Goal: Information Seeking & Learning: Learn about a topic

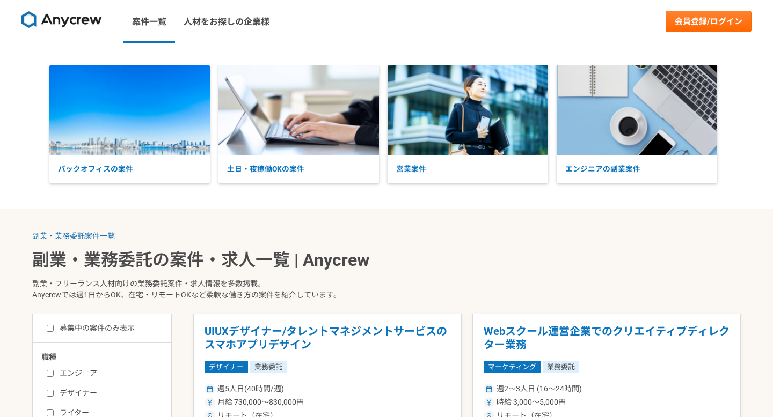
scroll to position [148, 0]
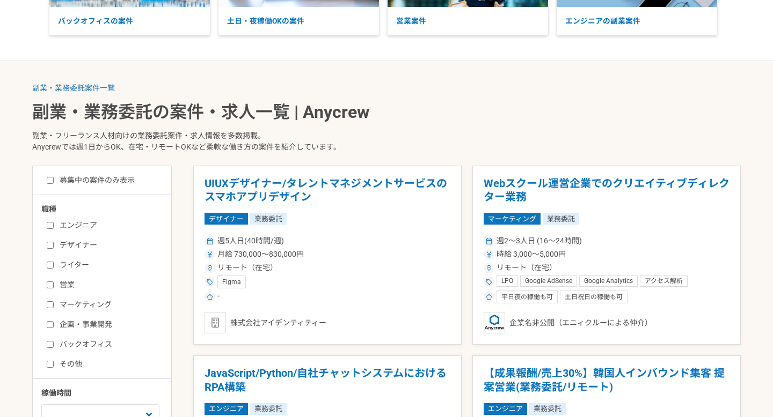
click at [91, 227] on label "エンジニア" at bounding box center [108, 225] width 123 height 11
click at [54, 227] on input "エンジニア" at bounding box center [50, 225] width 7 height 7
checkbox input "true"
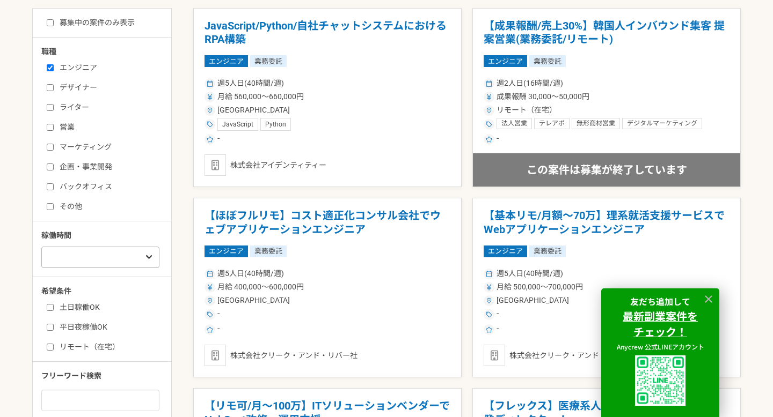
scroll to position [319, 0]
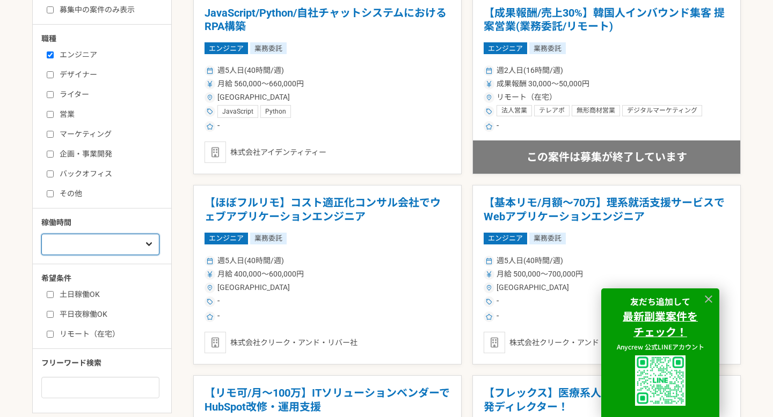
click at [96, 243] on select "週1人日（8時間）以下 週2人日（16時間）以下 週3人日（24時間）以下 週4人日（32時間）以下 週5人日（40時間）以下" at bounding box center [100, 244] width 118 height 21
select select "1"
click at [41, 234] on select "週1人日（8時間）以下 週2人日（16時間）以下 週3人日（24時間）以下 週4人日（32時間）以下 週5人日（40時間）以下" at bounding box center [100, 244] width 118 height 21
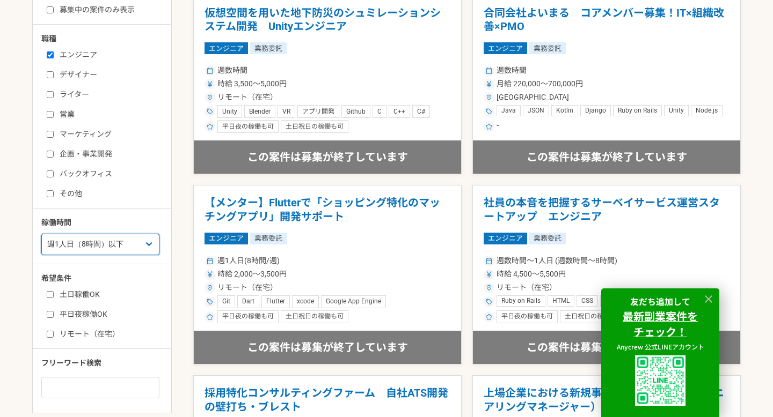
scroll to position [379, 0]
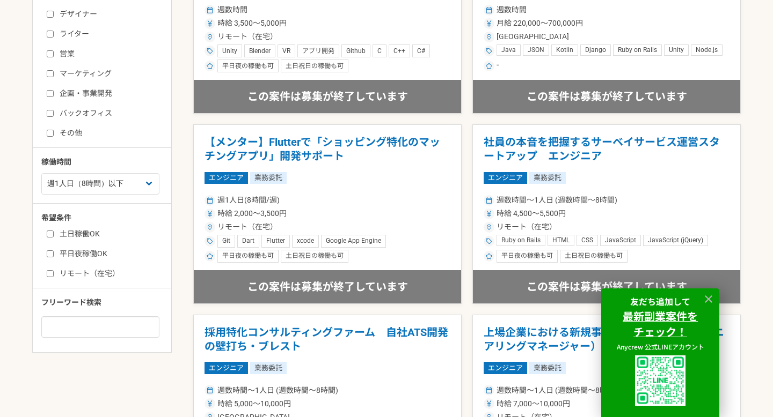
click at [84, 238] on label "土日稼働OK" at bounding box center [108, 234] width 123 height 11
click at [54, 238] on input "土日稼働OK" at bounding box center [50, 234] width 7 height 7
checkbox input "true"
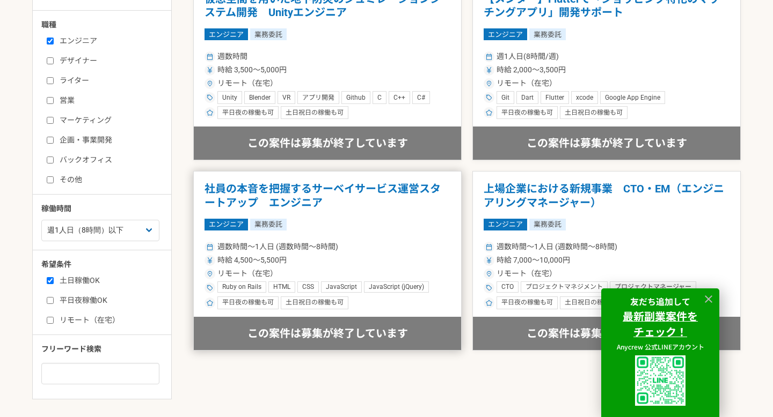
scroll to position [335, 0]
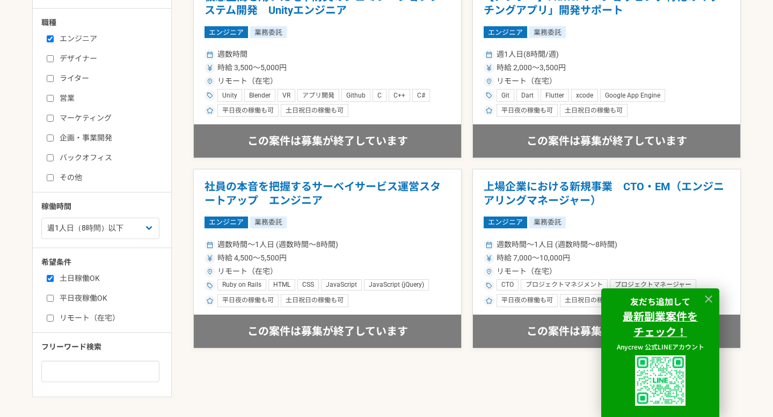
click at [89, 299] on label "平日夜稼働OK" at bounding box center [108, 298] width 123 height 11
click at [54, 299] on input "平日夜稼働OK" at bounding box center [50, 298] width 7 height 7
checkbox input "true"
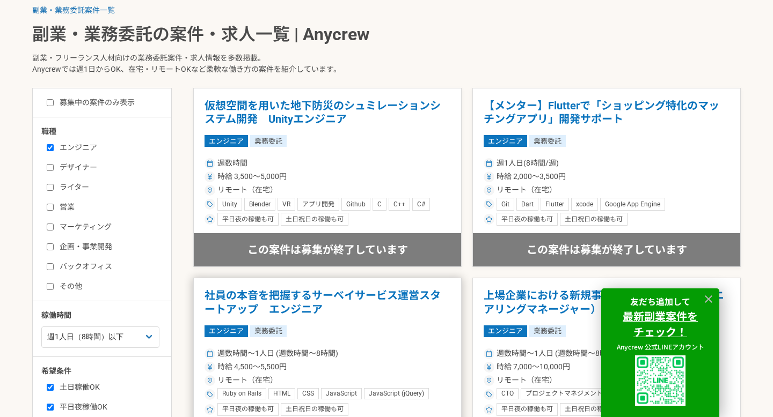
scroll to position [277, 0]
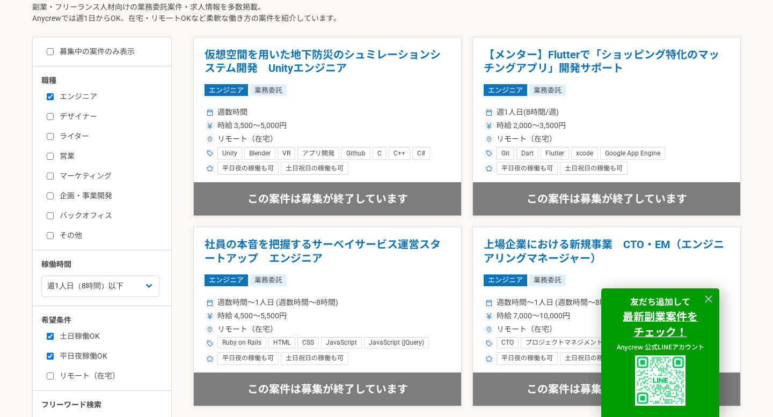
click at [105, 376] on label "リモート（在宅）" at bounding box center [108, 376] width 123 height 11
click at [54, 376] on input "リモート（在宅）" at bounding box center [50, 376] width 7 height 7
checkbox input "true"
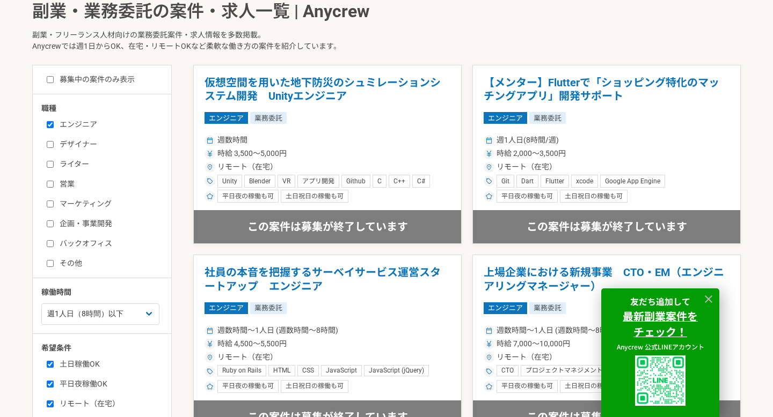
scroll to position [259, 0]
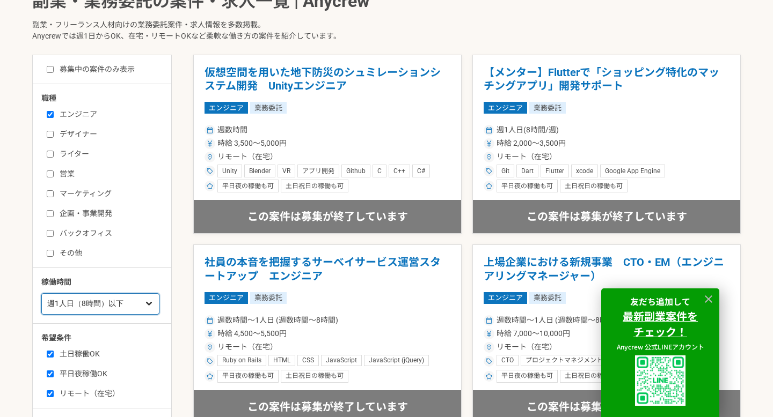
click at [104, 305] on select "週1人日（8時間）以下 週2人日（16時間）以下 週3人日（24時間）以下 週4人日（32時間）以下 週5人日（40時間）以下" at bounding box center [100, 304] width 118 height 21
select select "2"
click at [41, 294] on select "週1人日（8時間）以下 週2人日（16時間）以下 週3人日（24時間）以下 週4人日（32時間）以下 週5人日（40時間）以下" at bounding box center [100, 304] width 118 height 21
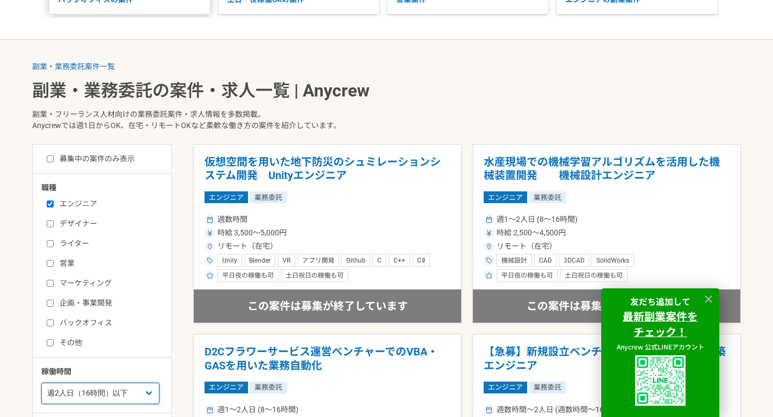
scroll to position [191, 0]
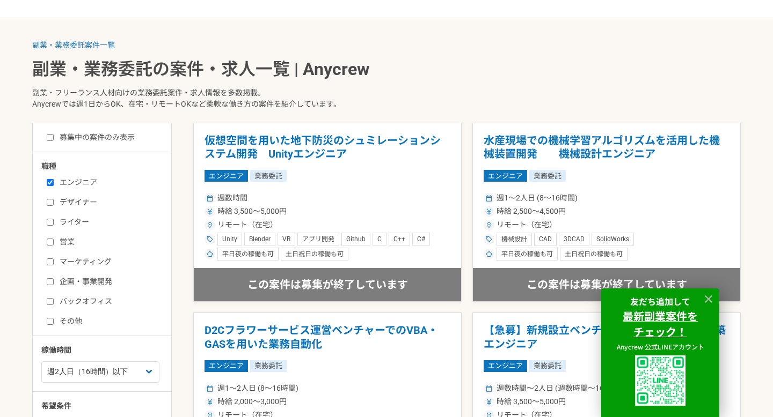
click at [124, 140] on label "募集中の案件のみ表示" at bounding box center [91, 137] width 88 height 11
click at [54, 140] on input "募集中の案件のみ表示" at bounding box center [50, 137] width 7 height 7
checkbox input "true"
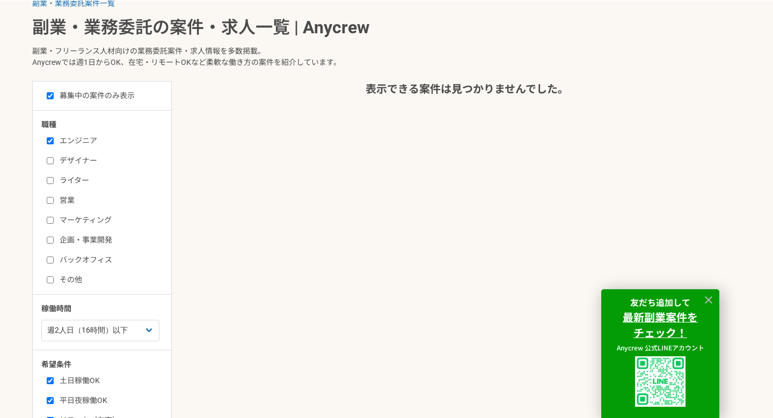
scroll to position [257, 0]
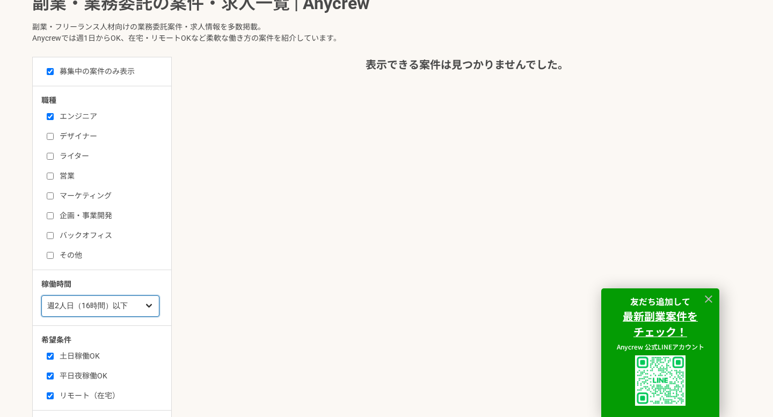
click at [108, 305] on select "週1人日（8時間）以下 週2人日（16時間）以下 週3人日（24時間）以下 週4人日（32時間）以下 週5人日（40時間）以下" at bounding box center [100, 306] width 118 height 21
select select "3"
click at [41, 296] on select "週1人日（8時間）以下 週2人日（16時間）以下 週3人日（24時間）以下 週4人日（32時間）以下 週5人日（40時間）以下" at bounding box center [100, 306] width 118 height 21
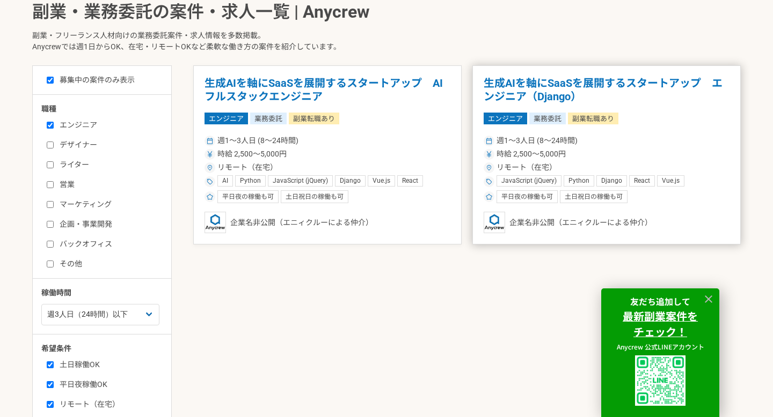
scroll to position [257, 0]
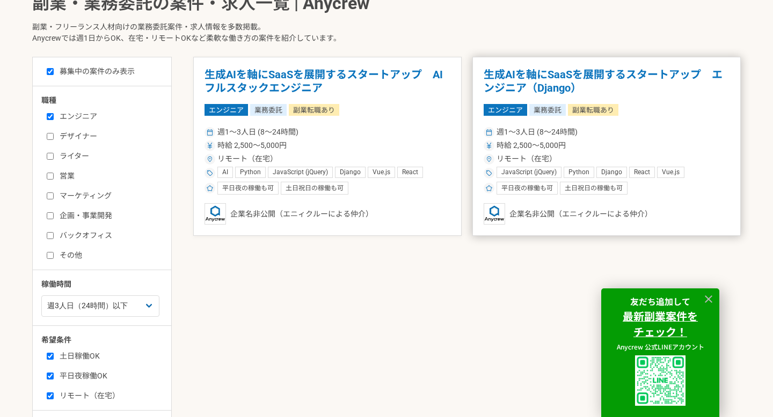
click at [530, 72] on h1 "生成AIを軸にSaaSを展開するスタートアップ　エンジニア（Django）" at bounding box center [606, 81] width 246 height 27
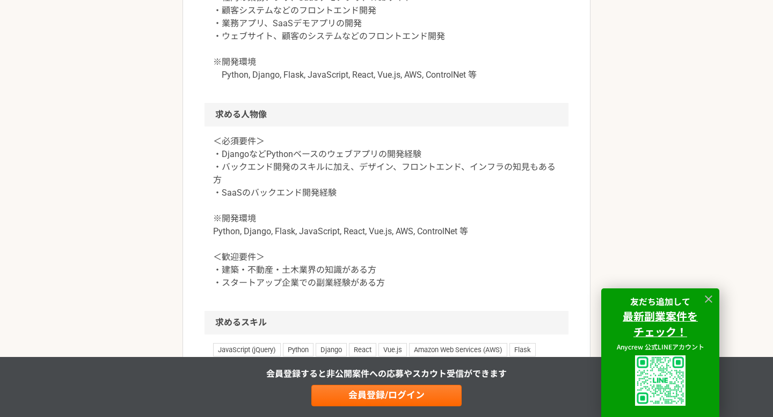
scroll to position [690, 0]
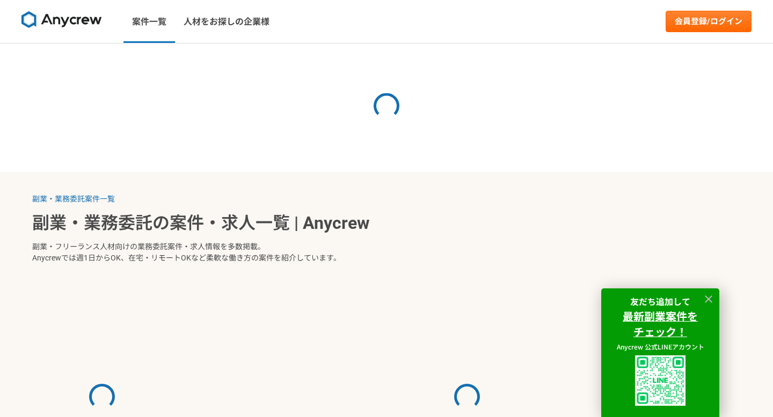
select select "3"
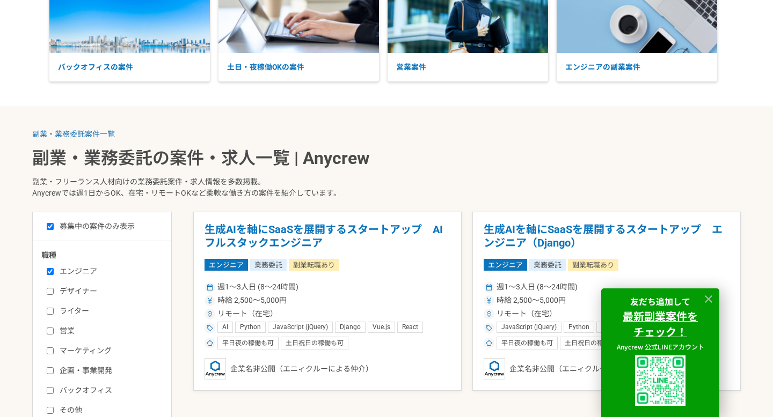
scroll to position [102, 0]
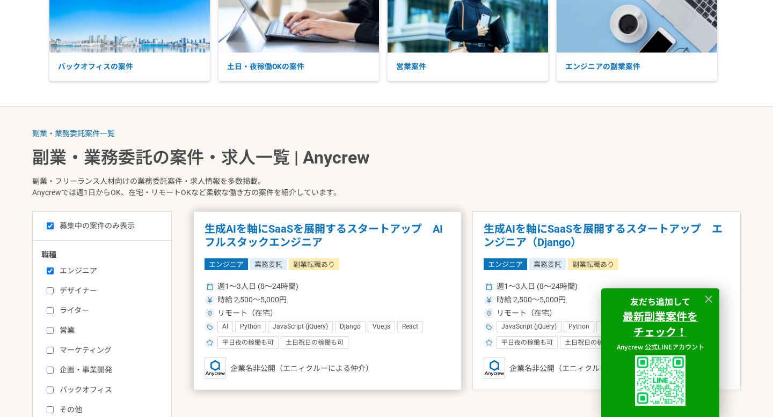
click at [392, 229] on h1 "生成AIを軸にSaaSを展開するスタートアップ　AIフルスタックエンジニア" at bounding box center [327, 236] width 246 height 27
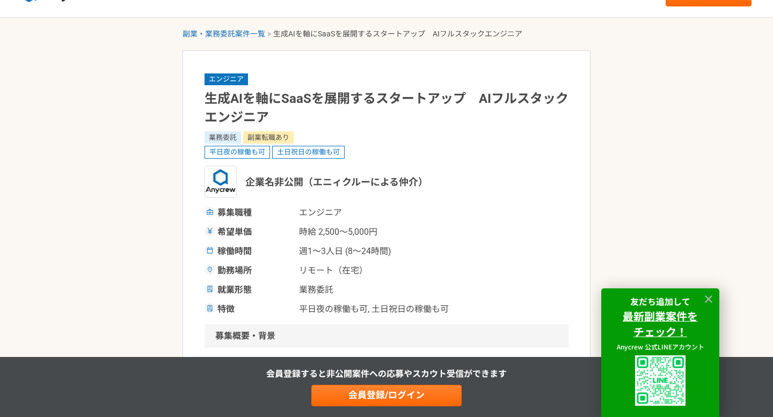
scroll to position [43, 0]
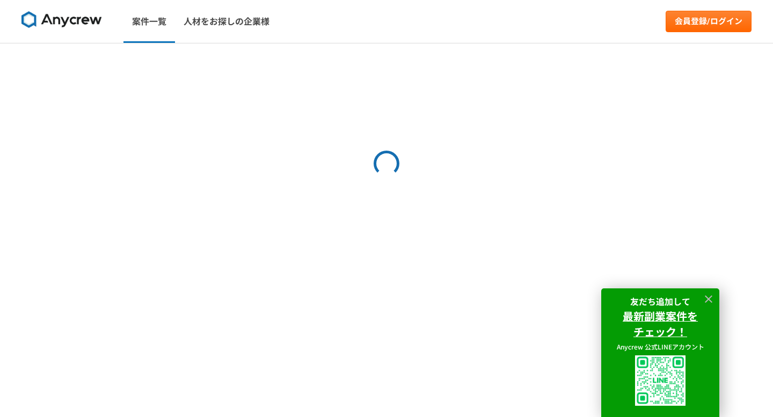
select select "3"
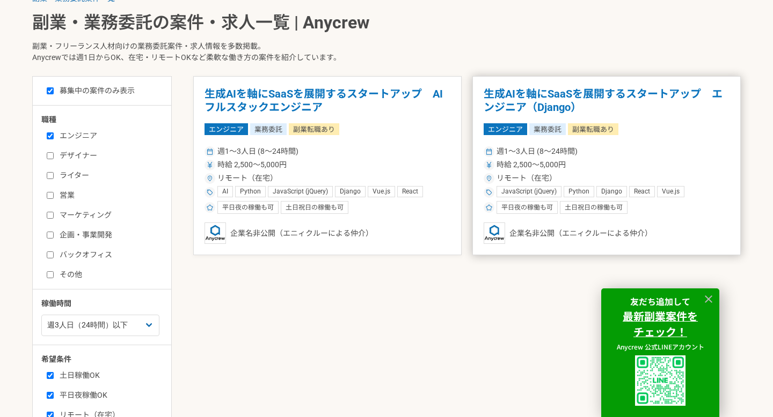
scroll to position [223, 0]
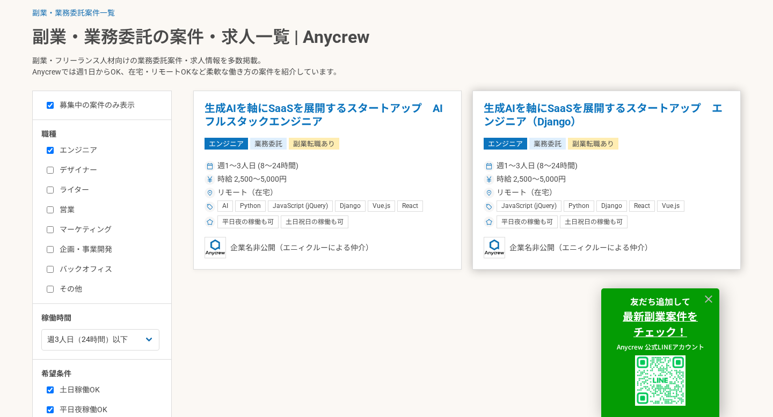
click at [571, 122] on h1 "生成AIを軸にSaaSを展開するスタートアップ　エンジニア（Django）" at bounding box center [606, 115] width 246 height 27
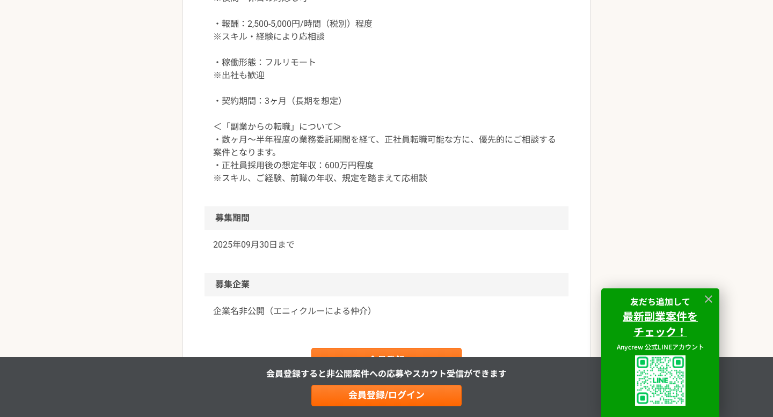
scroll to position [1338, 0]
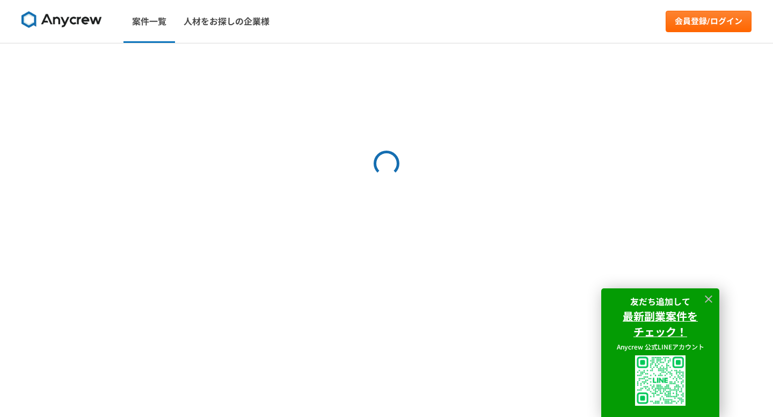
select select "3"
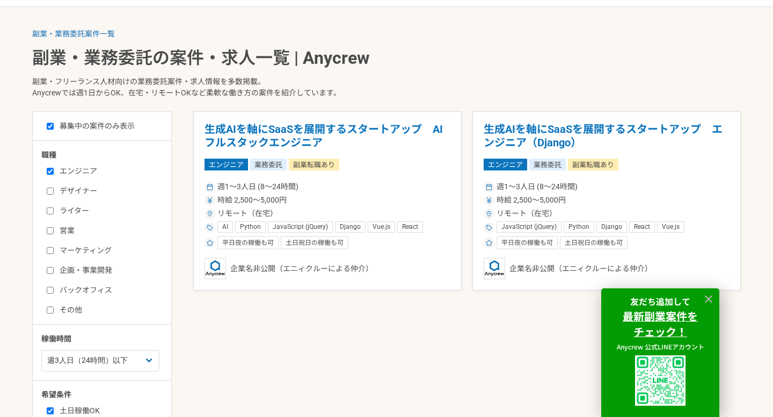
scroll to position [203, 0]
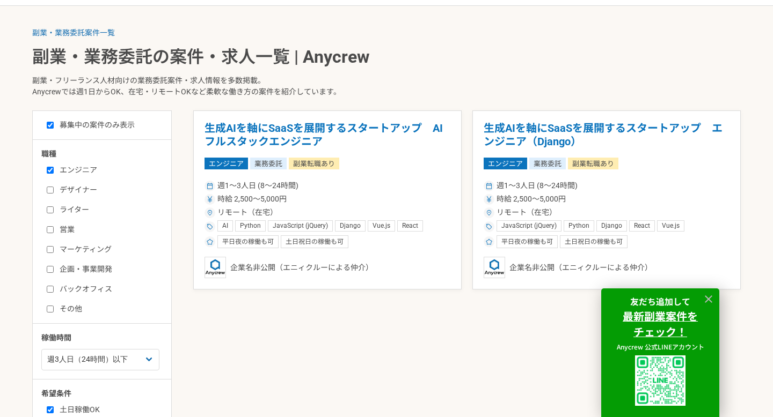
click at [675, 87] on p "副業・フリーランス人材向けの業務委託案件・求人情報を多数掲載。 Anycrewでは週1日からOK、在宅・リモートOKなど柔軟な働き方の案件を紹介しています。" at bounding box center [386, 89] width 708 height 44
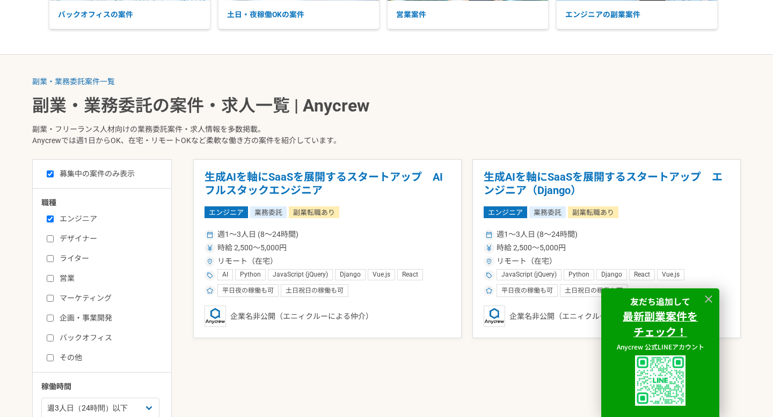
scroll to position [151, 0]
